Goal: Navigation & Orientation: Find specific page/section

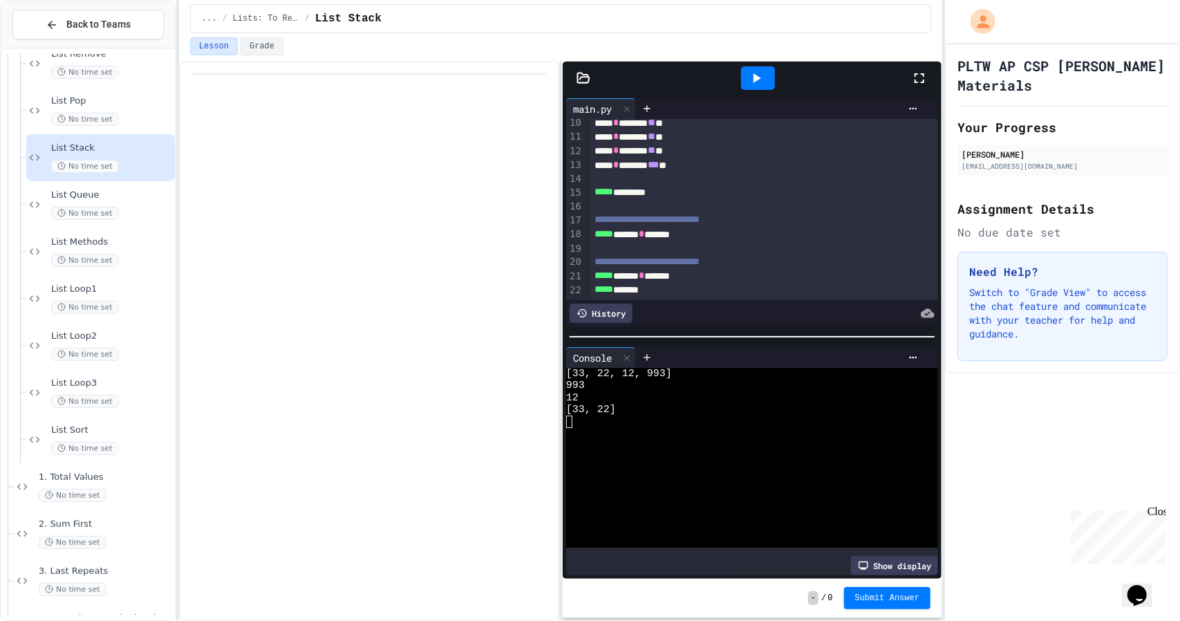
scroll to position [146, 0]
click at [89, 187] on div "List Queue No time set" at bounding box center [100, 204] width 149 height 47
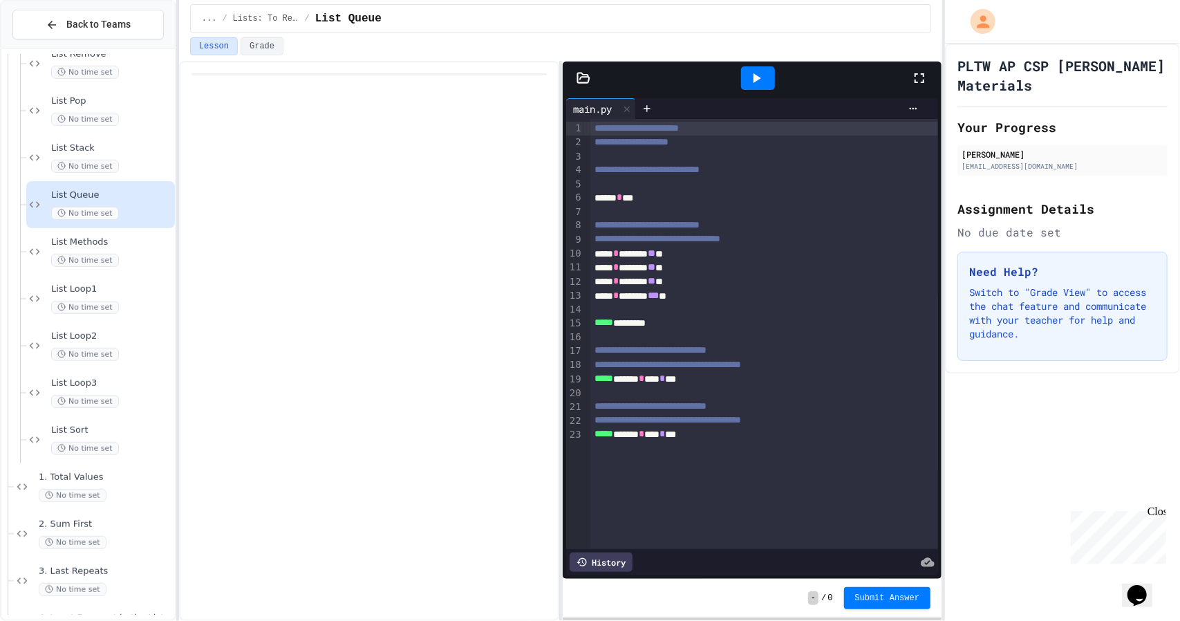
click at [765, 66] on div at bounding box center [758, 78] width 34 height 24
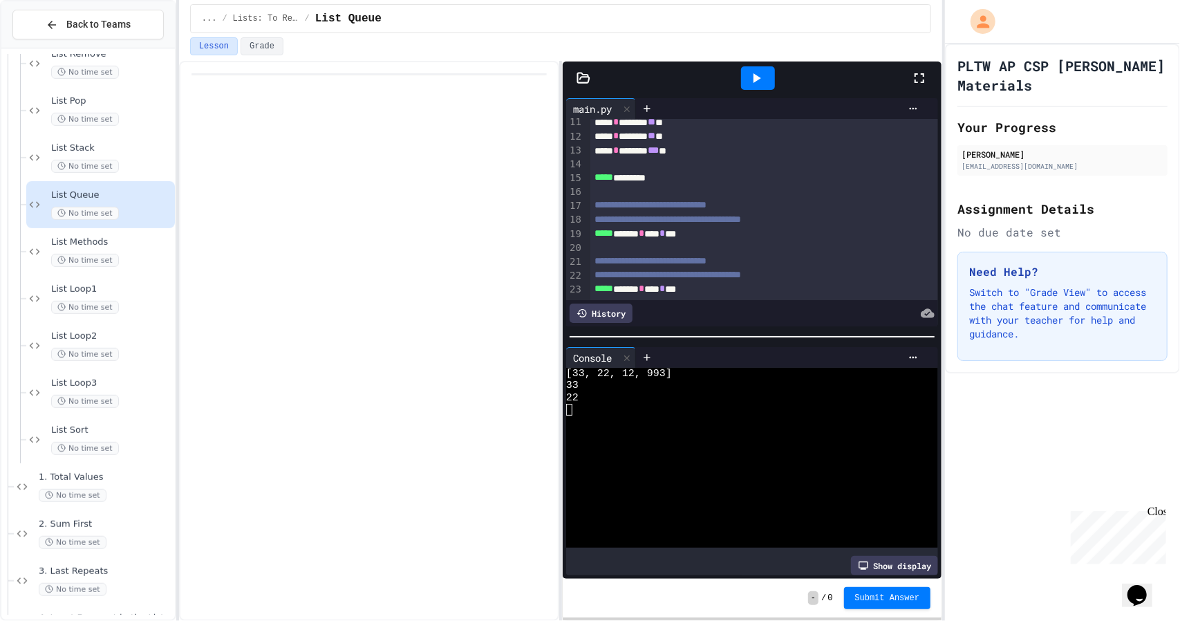
scroll to position [160, 0]
click at [740, 268] on div "**********" at bounding box center [765, 275] width 348 height 14
click at [710, 282] on div "***** ******* * **** * ***" at bounding box center [750, 289] width 318 height 14
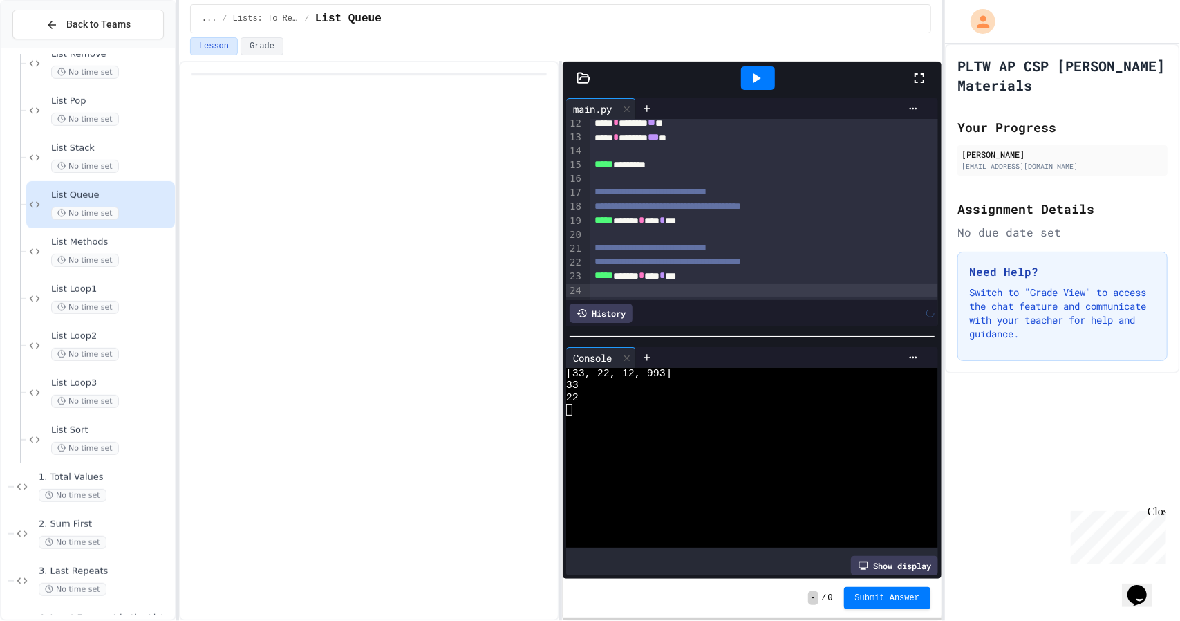
scroll to position [187, 0]
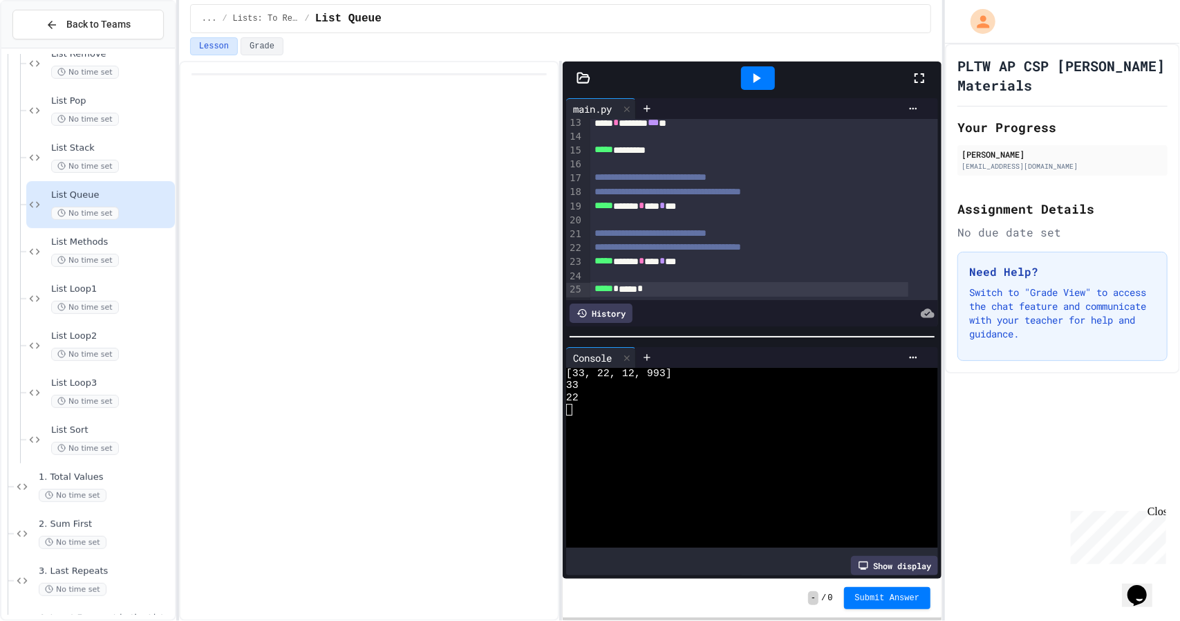
click at [754, 83] on icon at bounding box center [756, 78] width 17 height 17
click at [93, 240] on span "List Methods" at bounding box center [111, 242] width 121 height 12
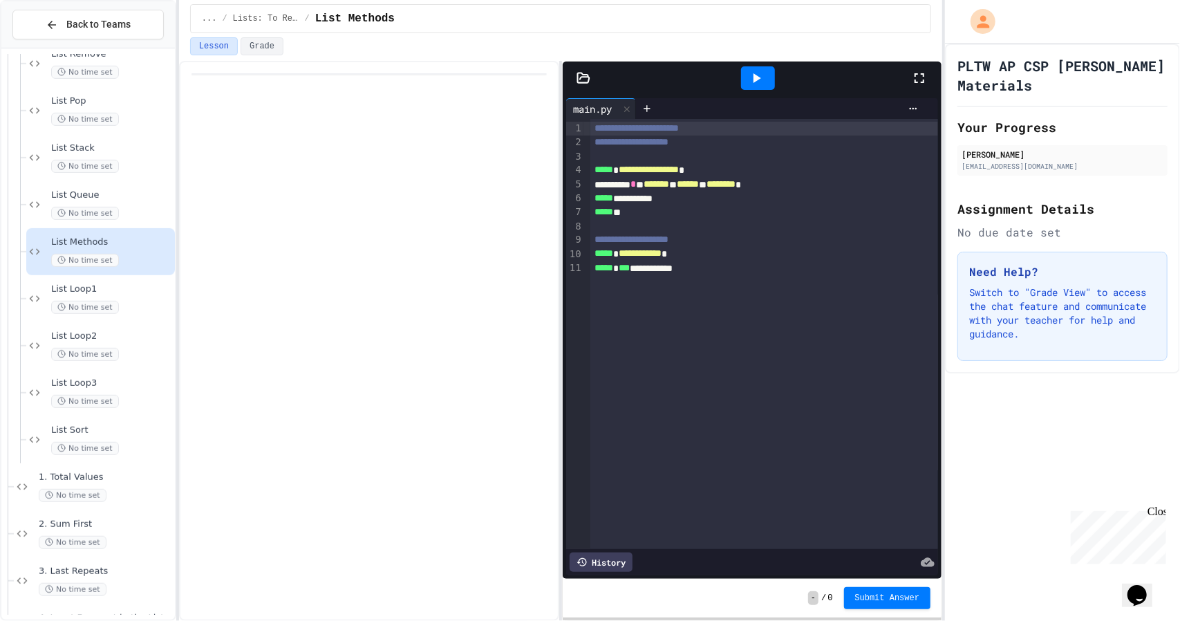
click at [766, 74] on div at bounding box center [758, 78] width 34 height 24
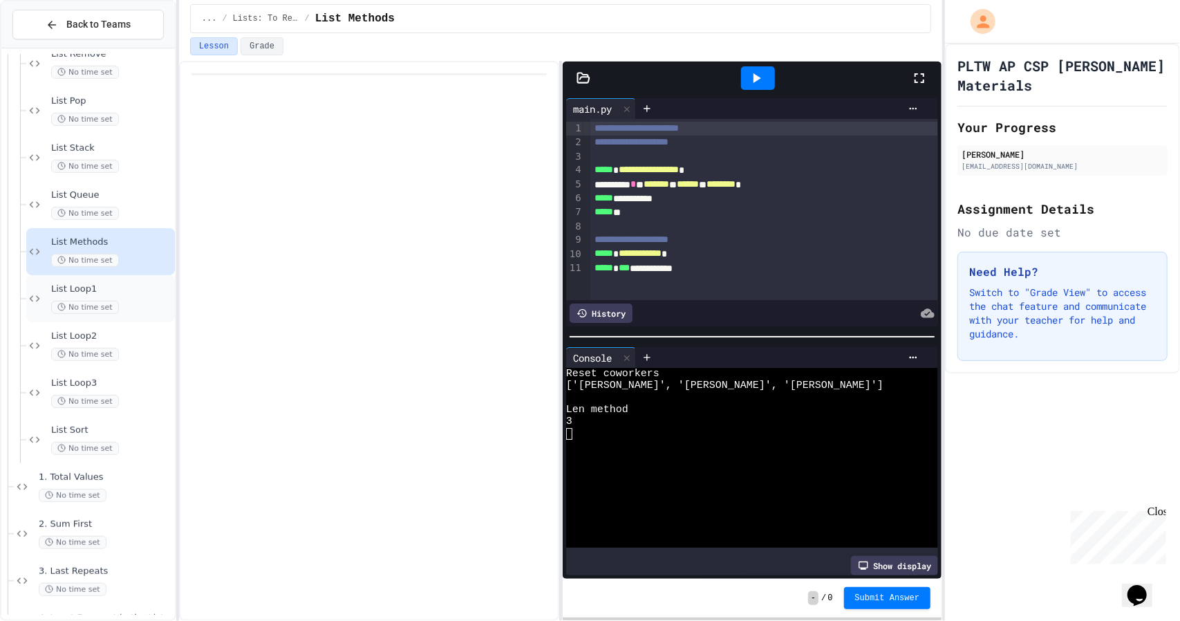
click at [102, 291] on span "List Loop1" at bounding box center [111, 290] width 121 height 12
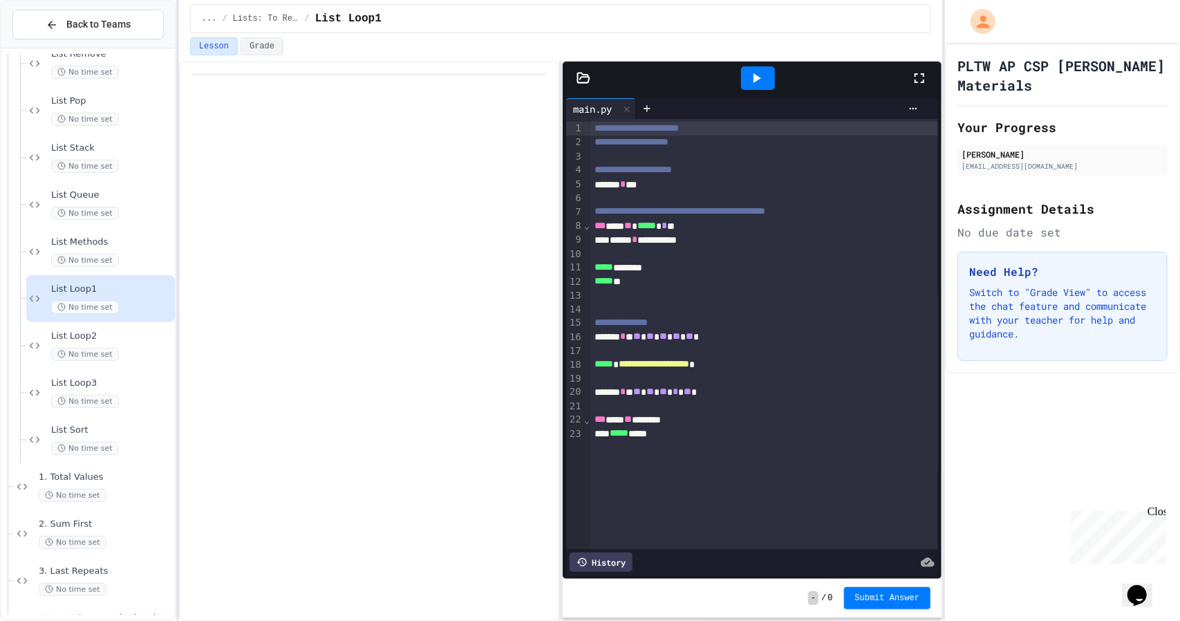
click at [759, 75] on icon at bounding box center [756, 78] width 17 height 17
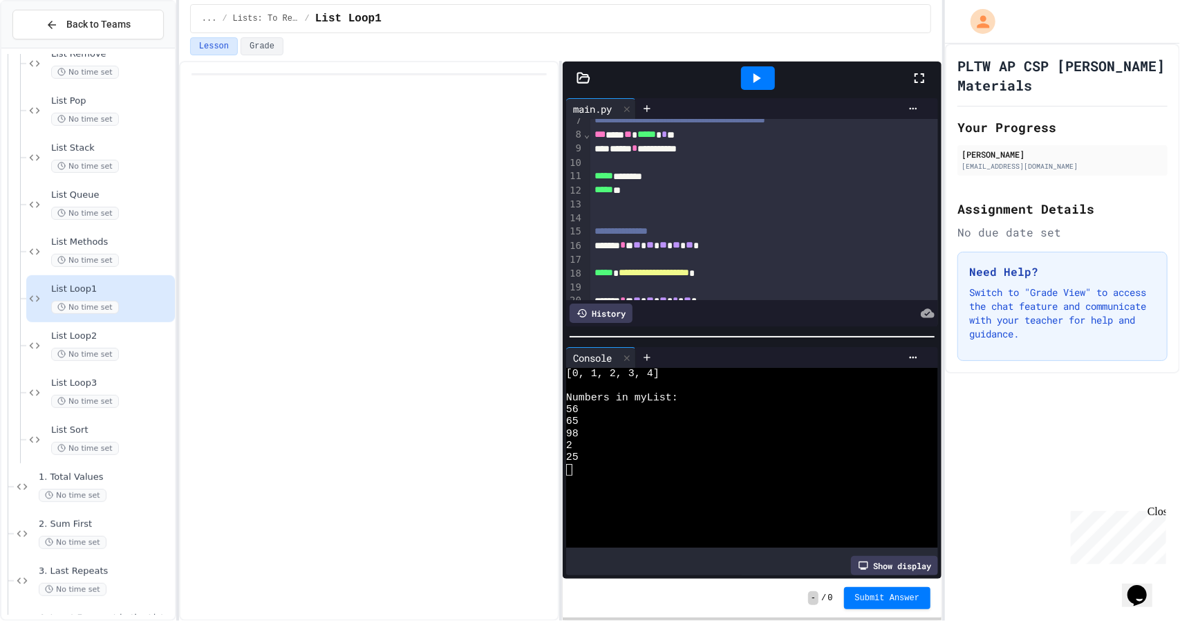
scroll to position [159, 0]
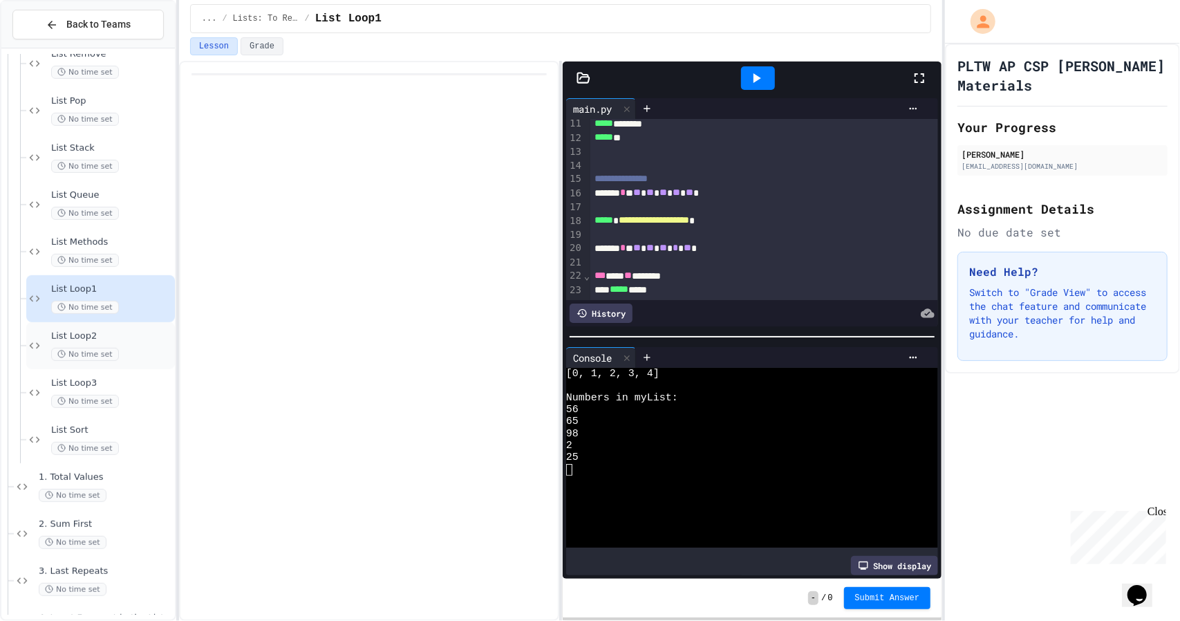
click at [102, 340] on span "List Loop2" at bounding box center [111, 337] width 121 height 12
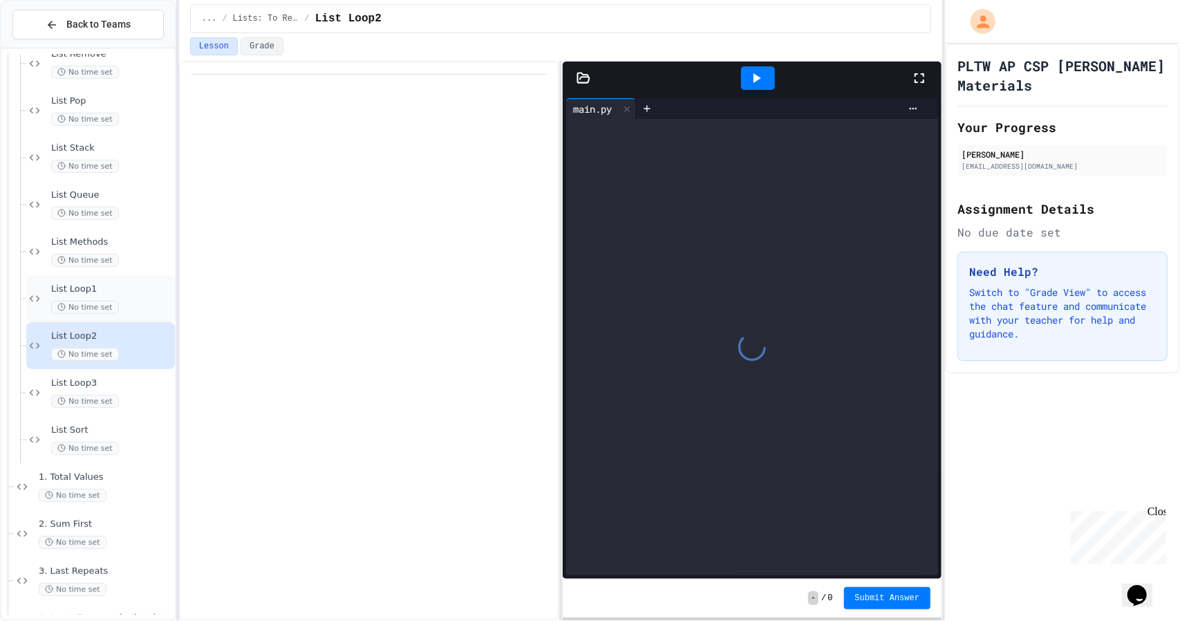
click at [46, 286] on div "List Loop1 No time set" at bounding box center [100, 298] width 149 height 47
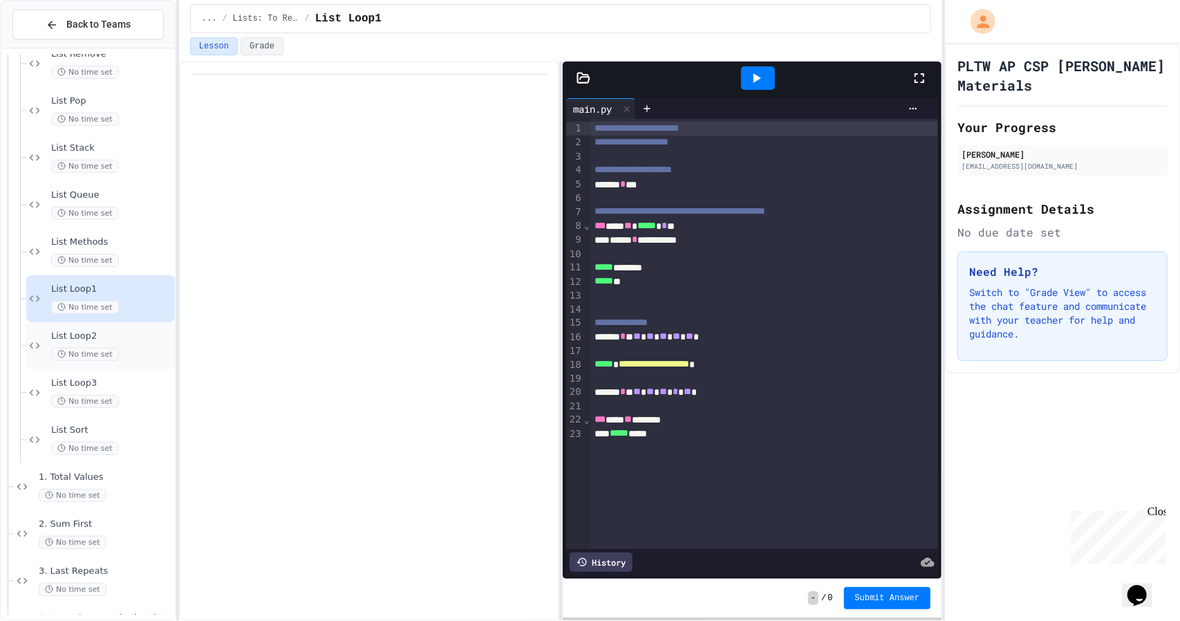
click at [141, 344] on div "List Loop2 No time set" at bounding box center [111, 346] width 121 height 30
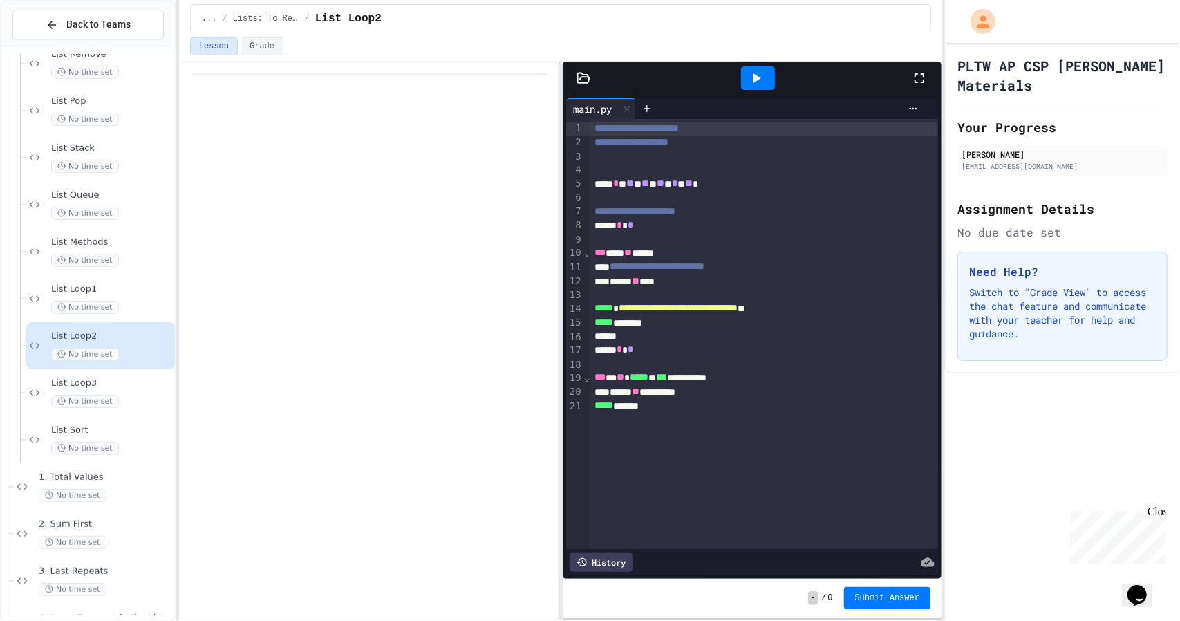
click at [745, 81] on div at bounding box center [758, 78] width 34 height 24
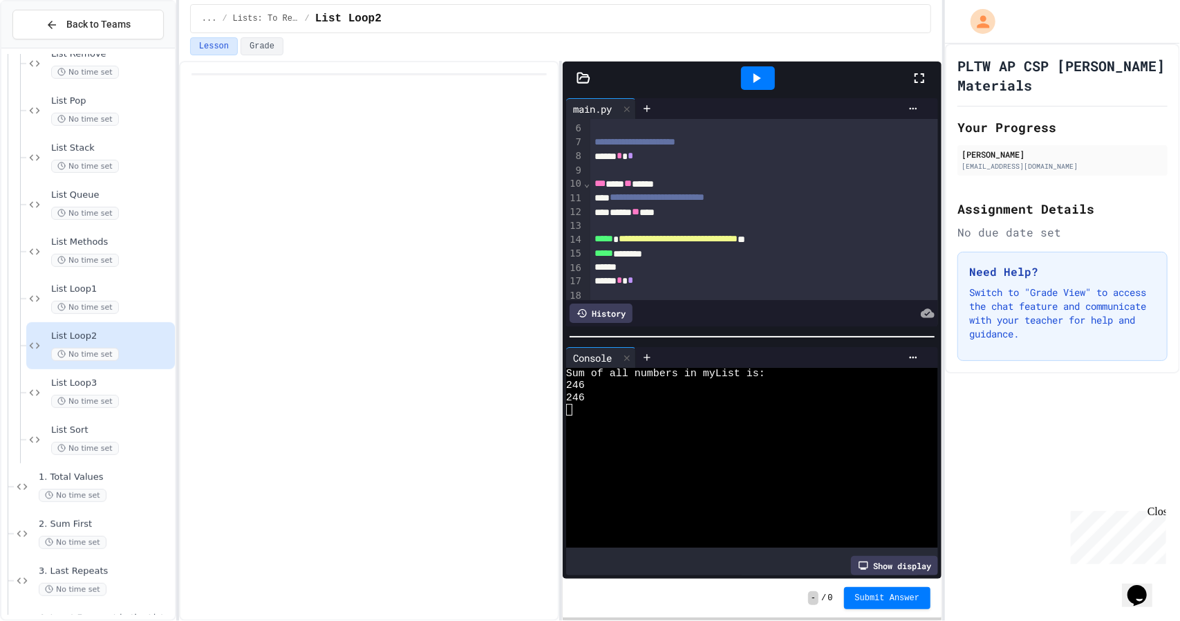
scroll to position [131, 0]
